Goal: Transaction & Acquisition: Purchase product/service

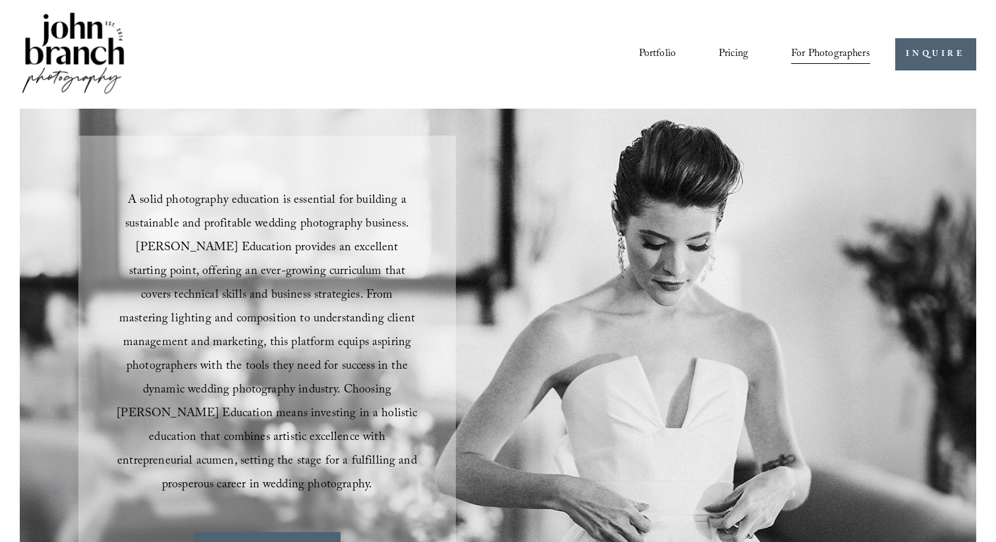
click at [107, 53] on img at bounding box center [73, 54] width 107 height 89
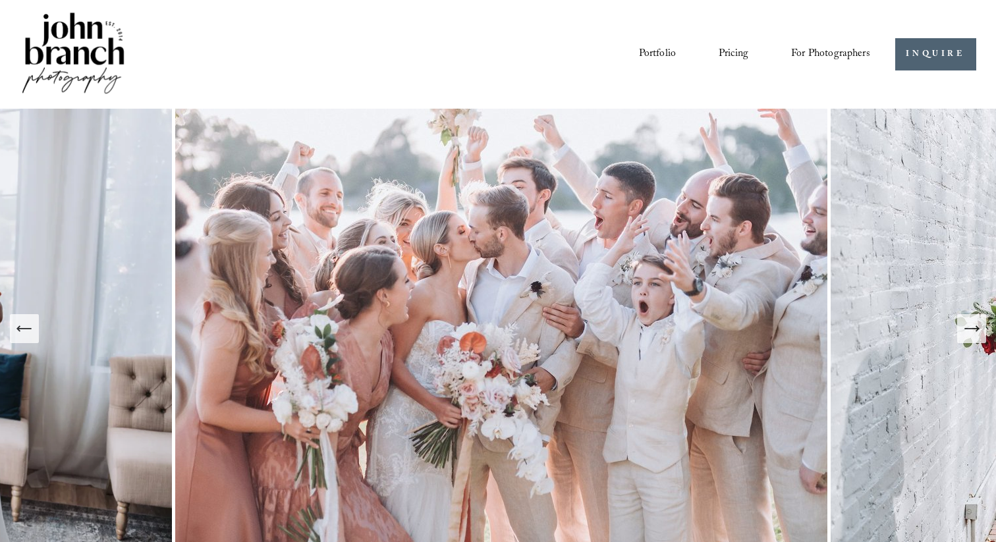
click at [800, 49] on span "For Photographers" at bounding box center [830, 54] width 79 height 20
click at [0, 0] on span "Presets" at bounding box center [0, 0] width 0 height 0
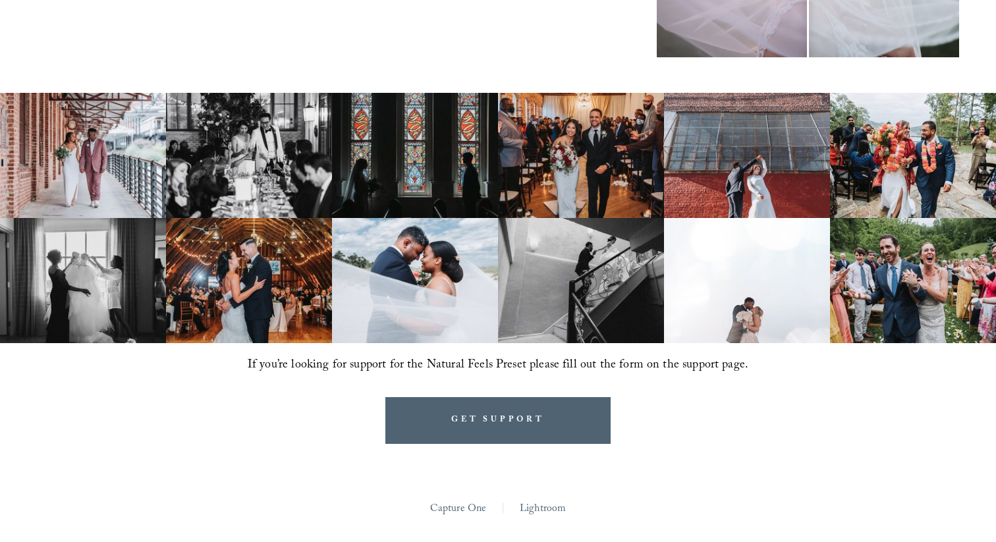
scroll to position [779, 0]
